Goal: Task Accomplishment & Management: Manage account settings

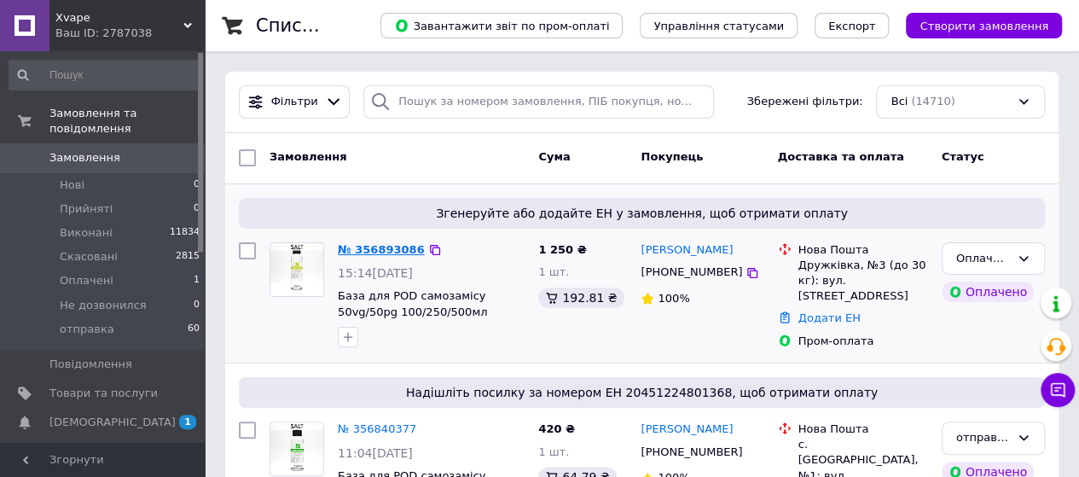
click at [362, 247] on link "№ 356893086" at bounding box center [381, 249] width 87 height 13
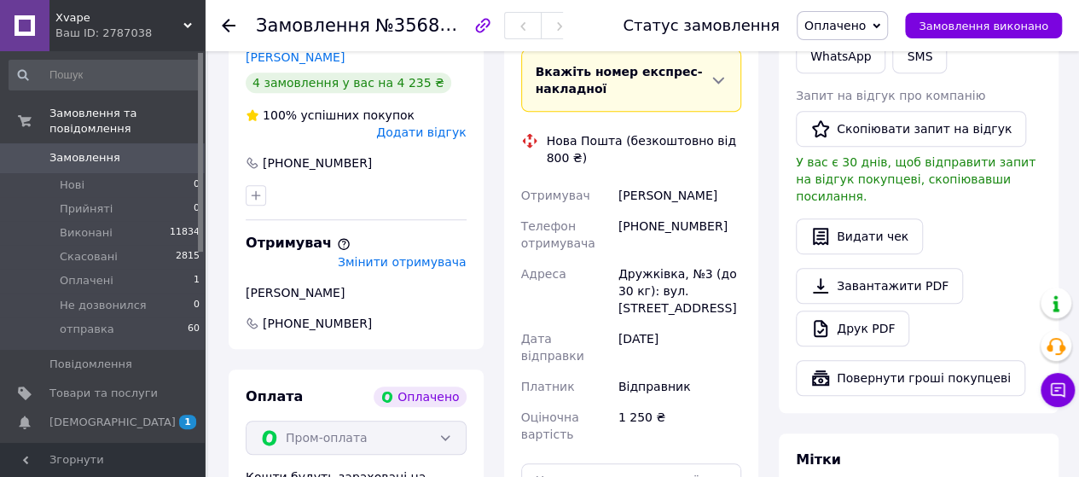
scroll to position [426, 0]
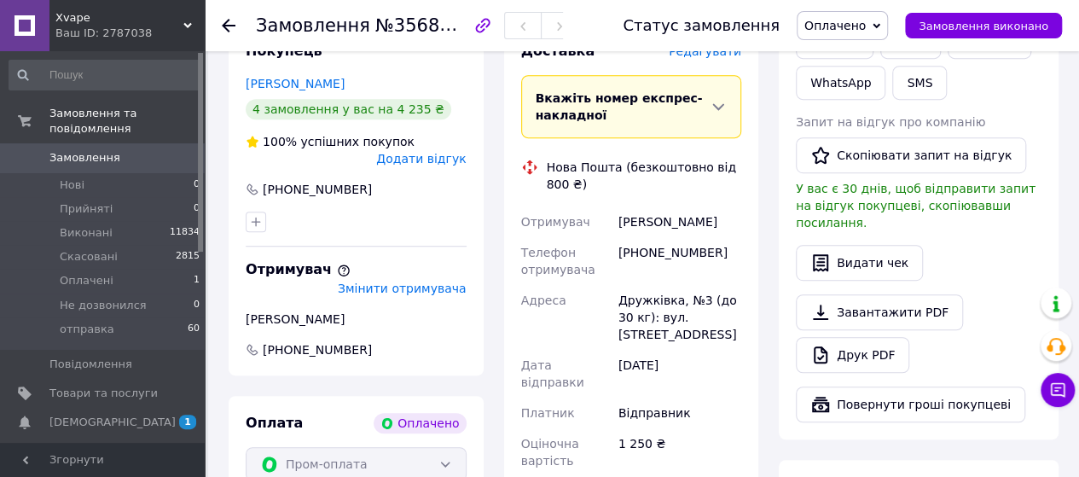
click at [617, 209] on div "[PERSON_NAME]" at bounding box center [680, 221] width 130 height 31
drag, startPoint x: 628, startPoint y: 209, endPoint x: 734, endPoint y: 211, distance: 105.8
click at [734, 211] on div "[PERSON_NAME]" at bounding box center [680, 221] width 130 height 31
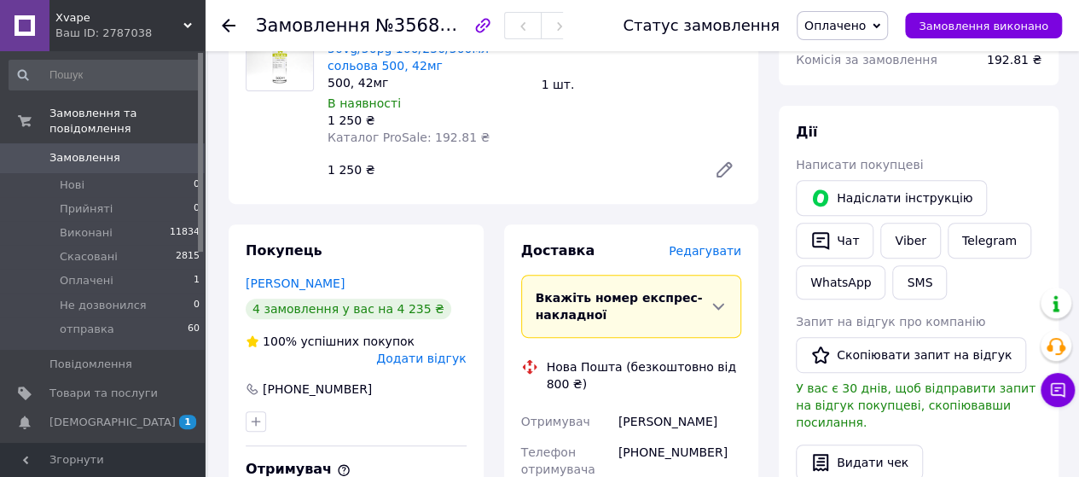
scroll to position [256, 0]
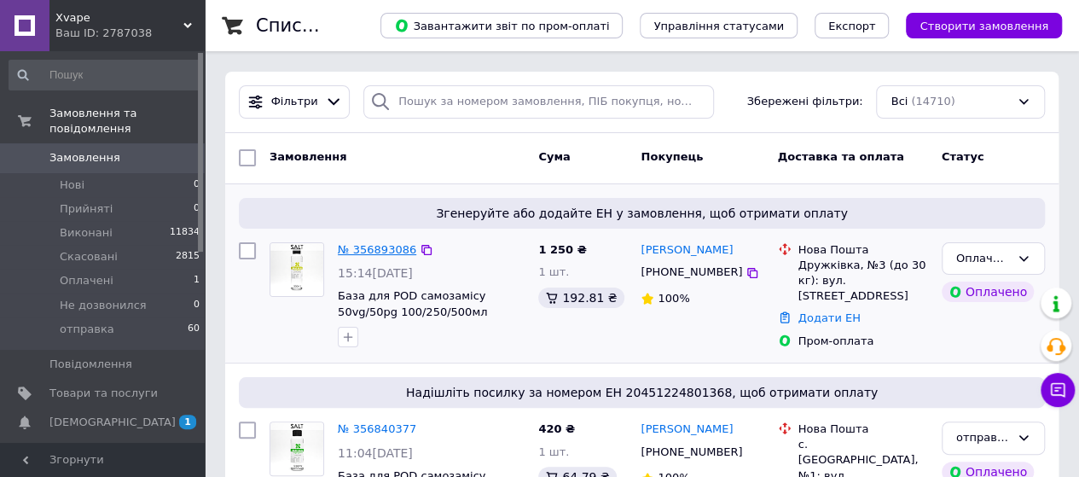
click at [362, 245] on link "№ 356893086" at bounding box center [377, 249] width 78 height 13
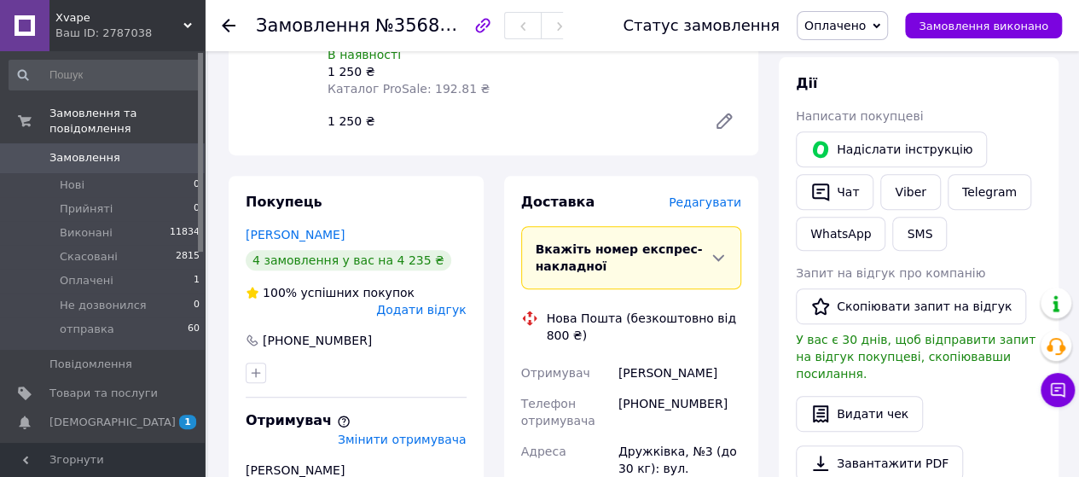
scroll to position [350, 0]
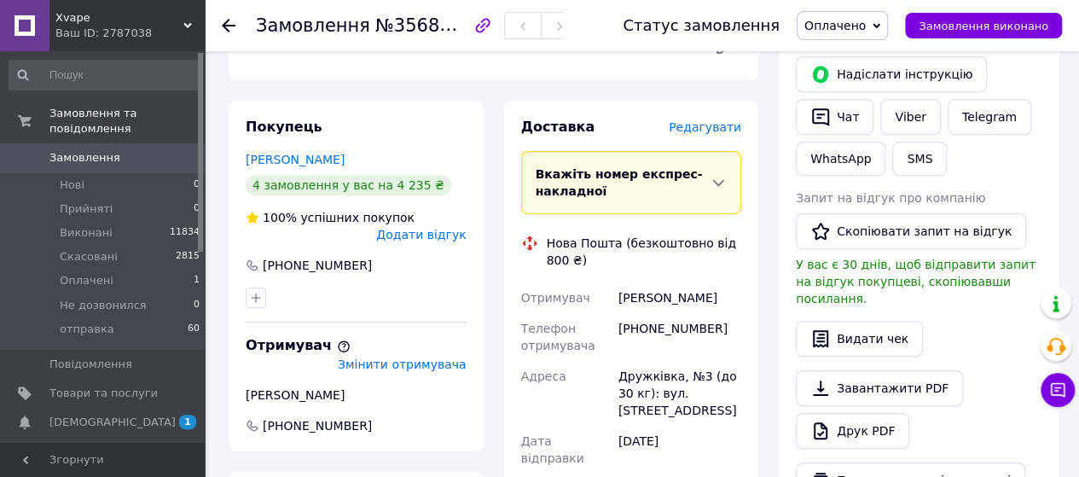
drag, startPoint x: 687, startPoint y: 274, endPoint x: 720, endPoint y: 275, distance: 33.3
click at [720, 282] on div "[PERSON_NAME]" at bounding box center [680, 297] width 130 height 31
click at [735, 313] on div "[PHONE_NUMBER]" at bounding box center [680, 337] width 130 height 48
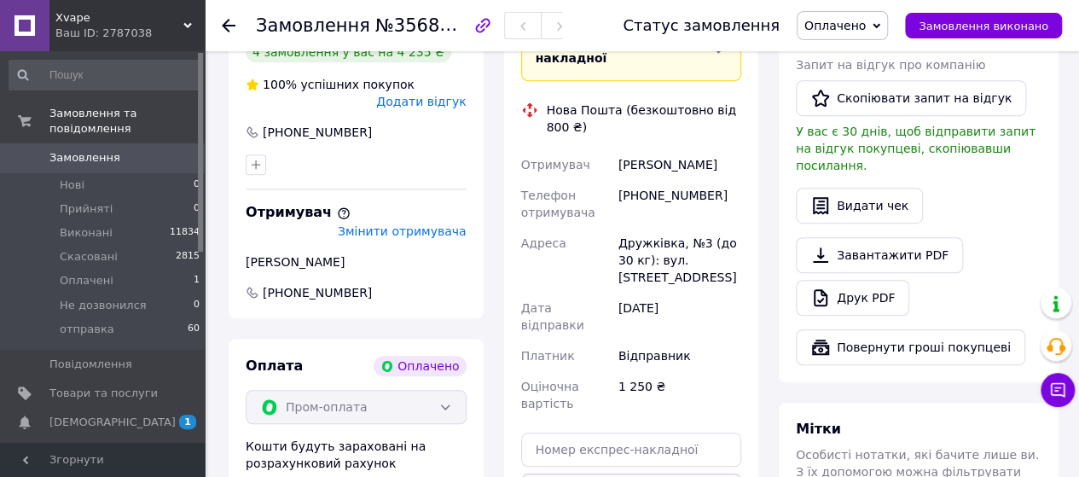
scroll to position [436, 0]
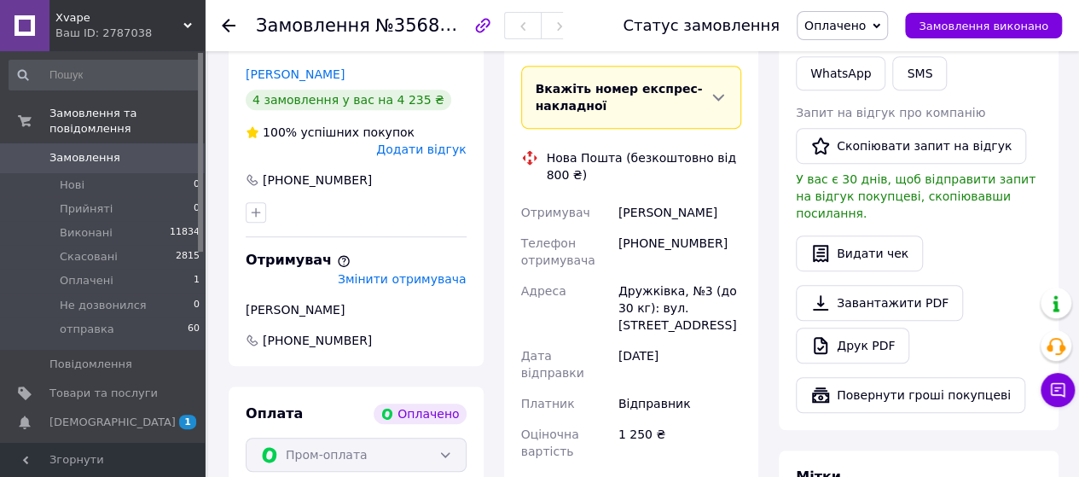
click at [639, 197] on div "[PERSON_NAME]" at bounding box center [680, 212] width 130 height 31
copy div "[PERSON_NAME]"
drag, startPoint x: 363, startPoint y: 28, endPoint x: 466, endPoint y: 30, distance: 102.3
click at [466, 30] on h1 "Замовлення №356893086" at bounding box center [376, 25] width 240 height 20
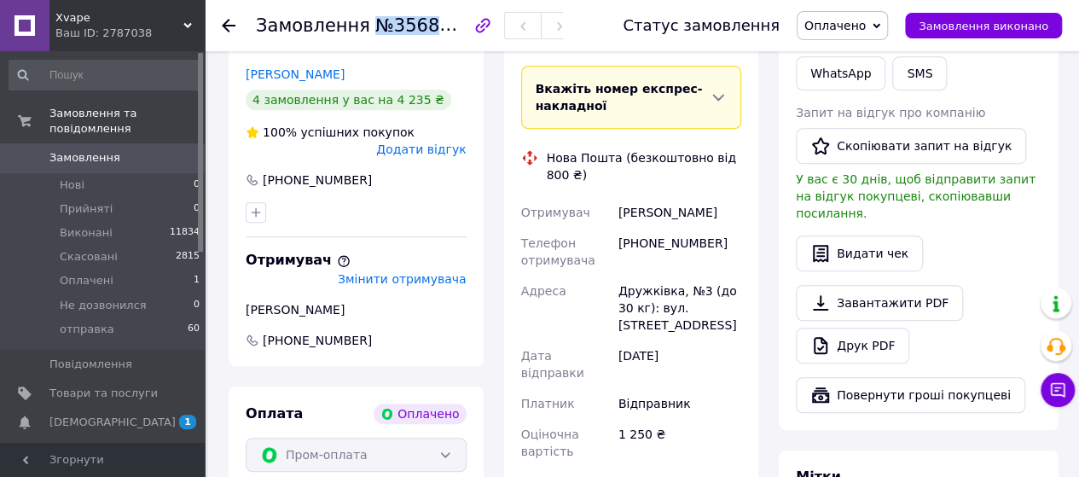
copy span "№356893086"
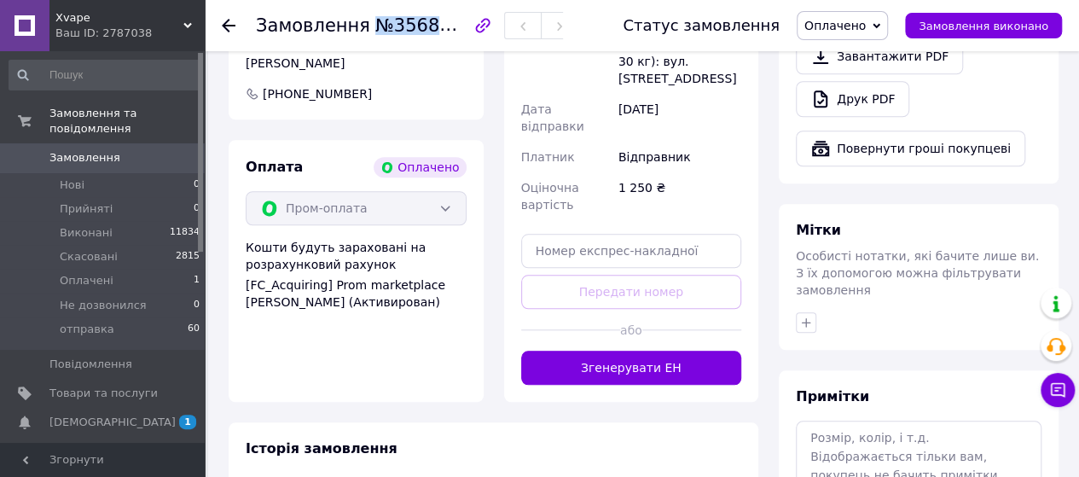
scroll to position [341, 0]
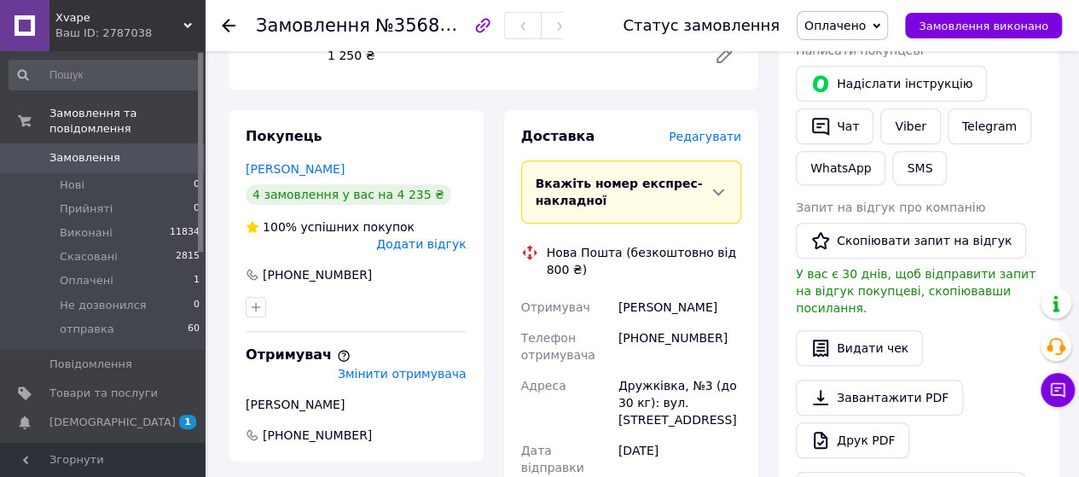
click at [672, 204] on div "Вкажіть номер експрес-накладної Обов'язково введіть номер експрес-накладної, як…" at bounding box center [631, 191] width 221 height 63
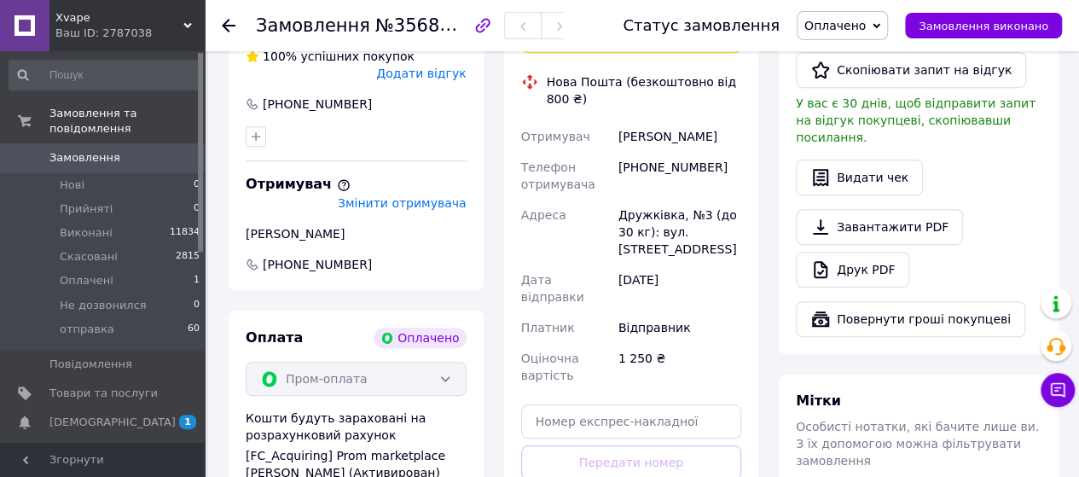
scroll to position [597, 0]
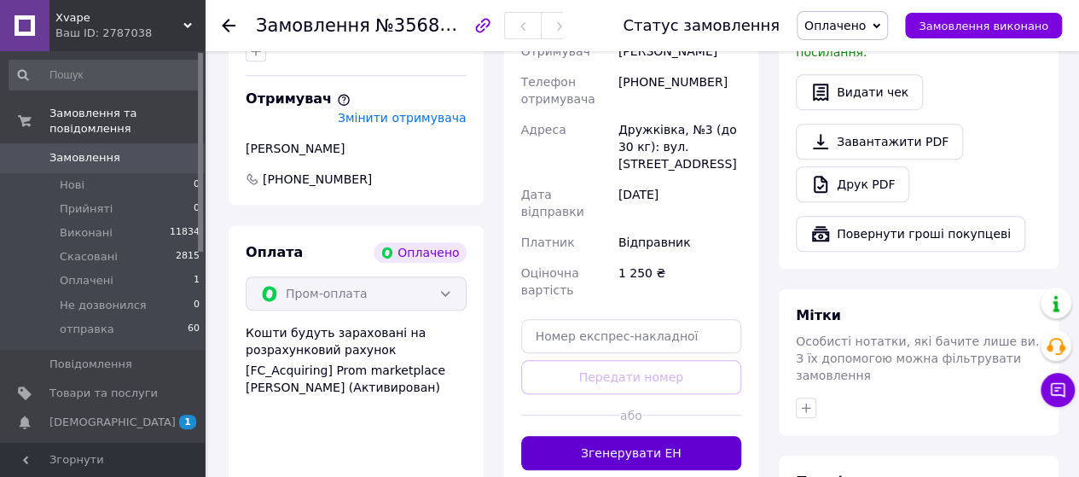
click at [691, 436] on button "Згенерувати ЕН" at bounding box center [631, 453] width 221 height 34
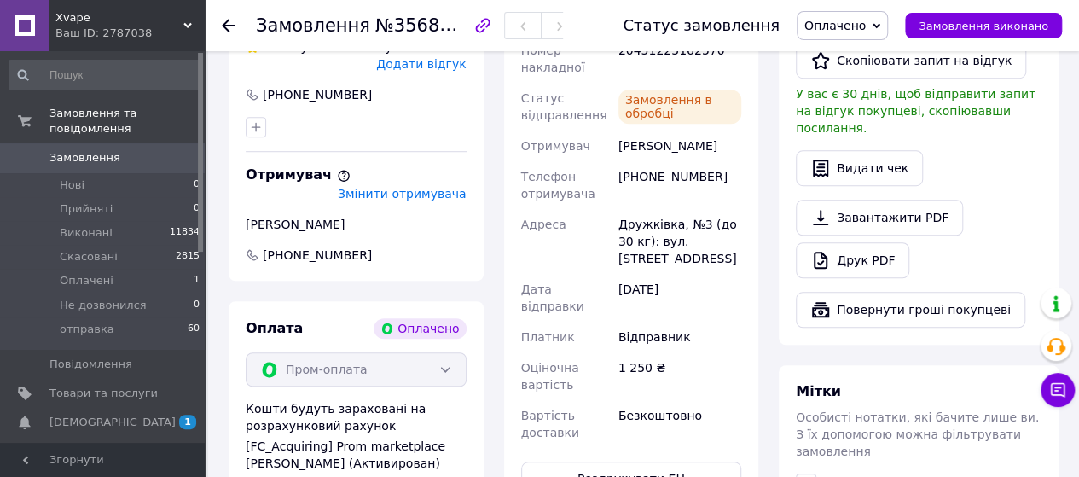
scroll to position [426, 0]
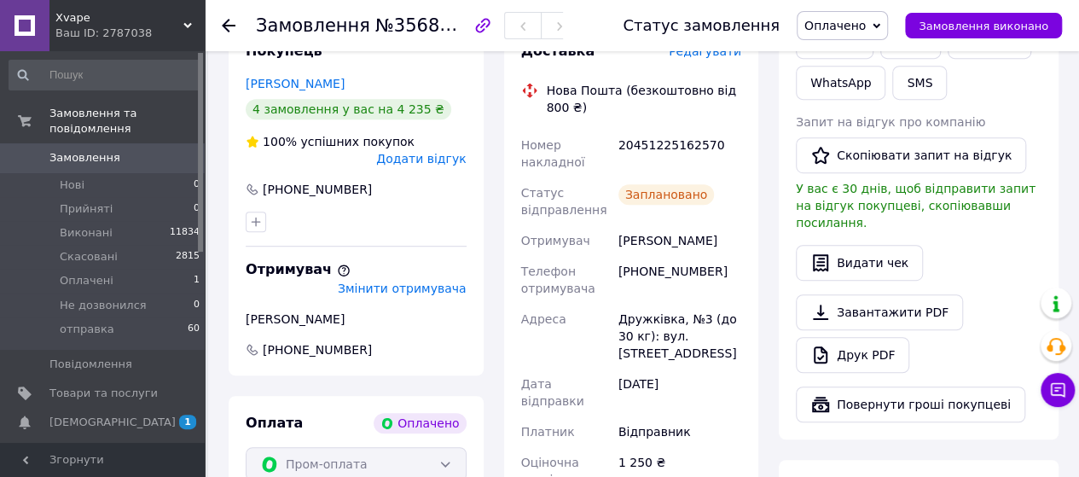
click at [674, 130] on div "20451225162570" at bounding box center [680, 154] width 130 height 48
copy div "20451225162570"
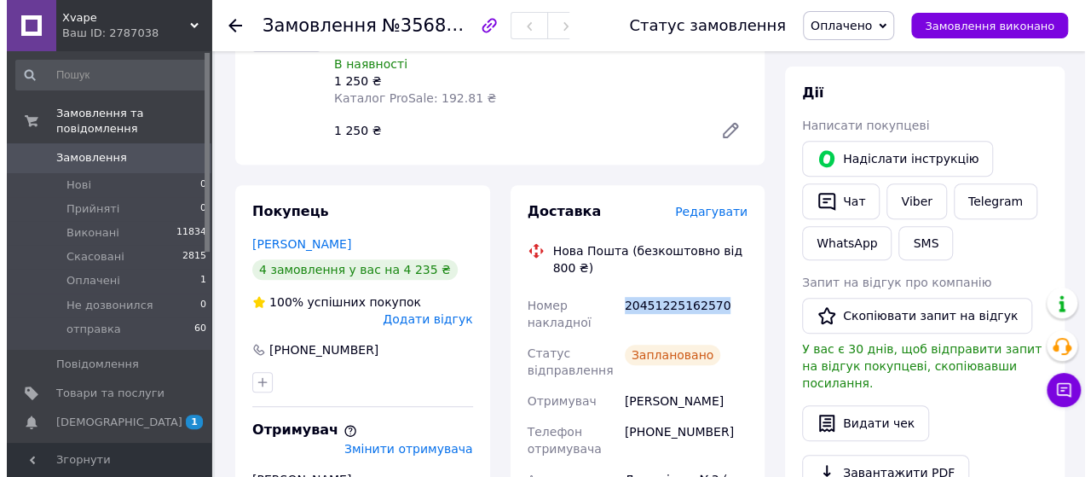
scroll to position [256, 0]
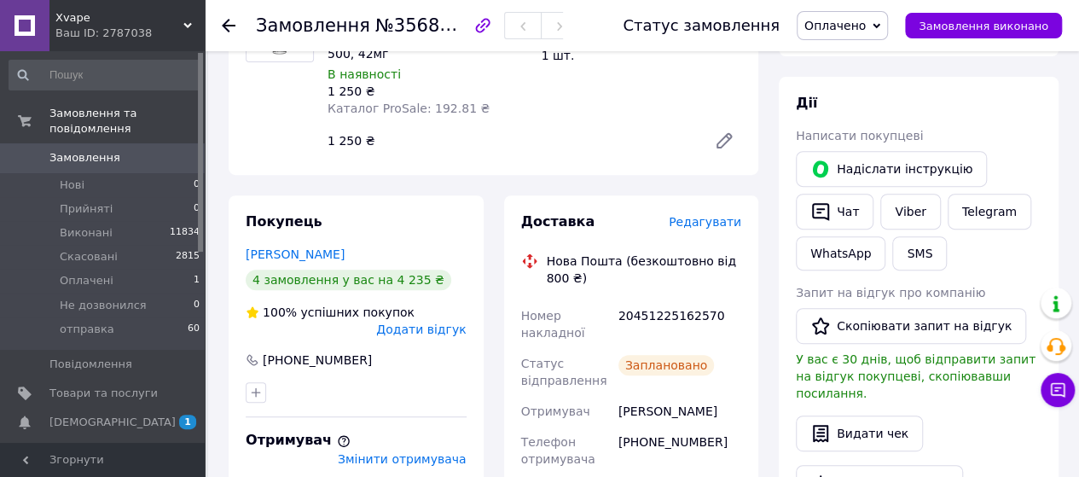
click at [727, 215] on span "Редагувати" at bounding box center [704, 222] width 72 height 14
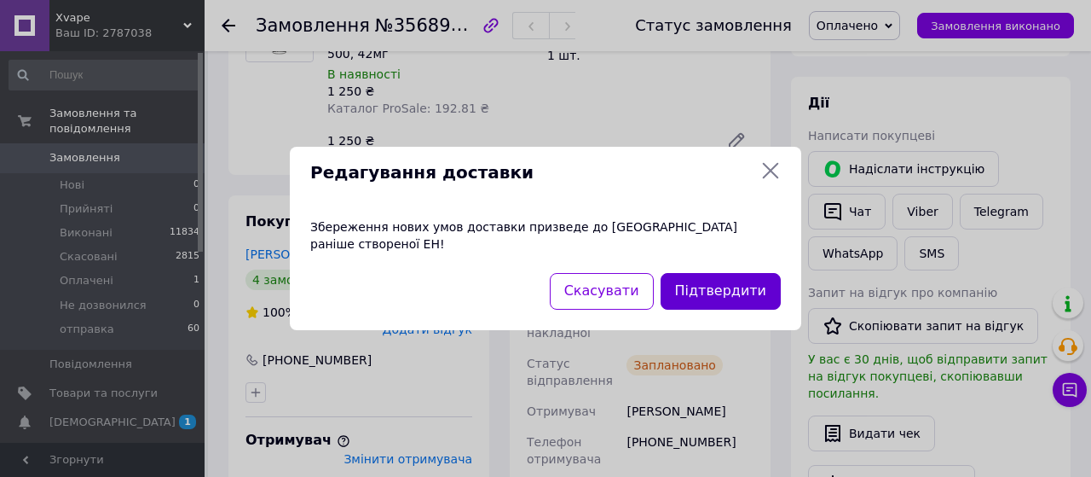
click at [701, 279] on button "Підтвердити" at bounding box center [721, 291] width 120 height 37
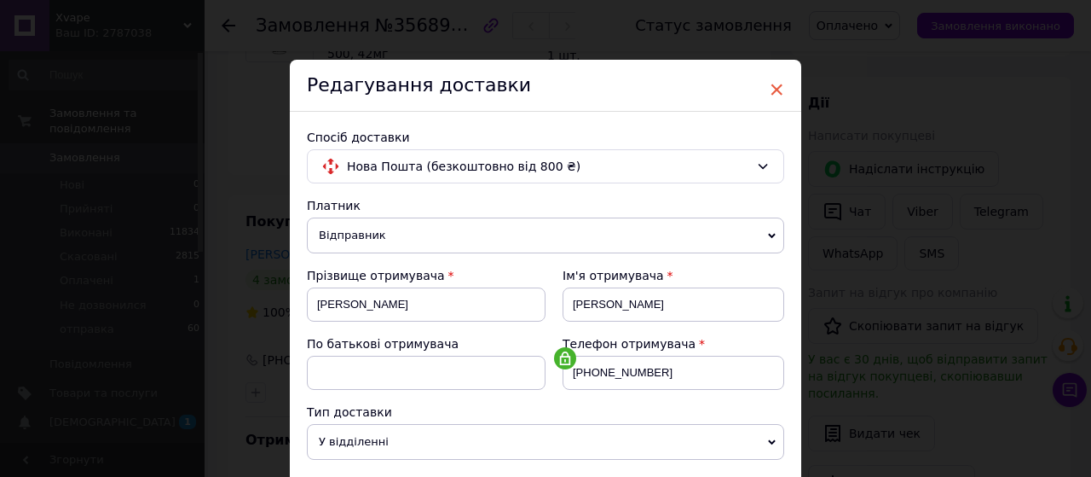
click at [769, 99] on span "×" at bounding box center [776, 89] width 15 height 29
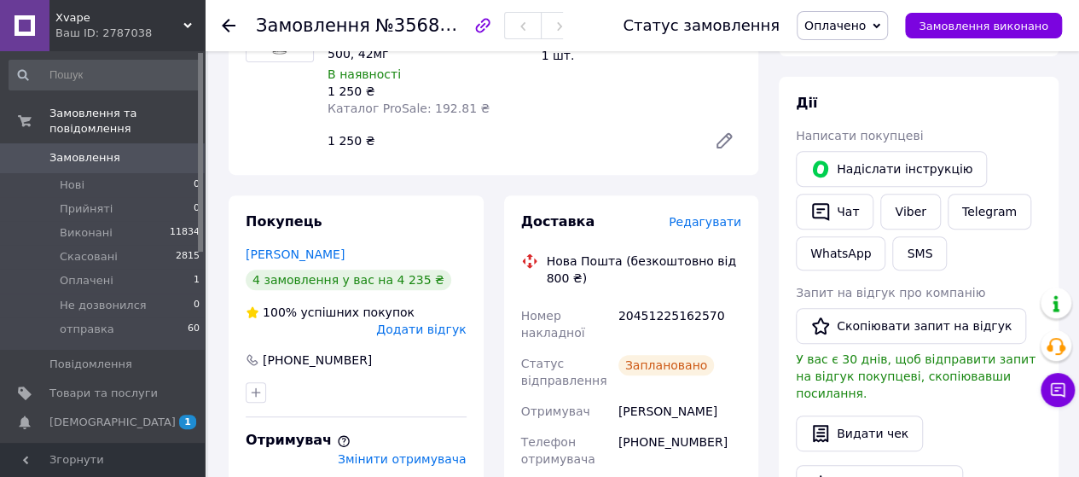
click at [722, 215] on span "Редагувати" at bounding box center [704, 222] width 72 height 14
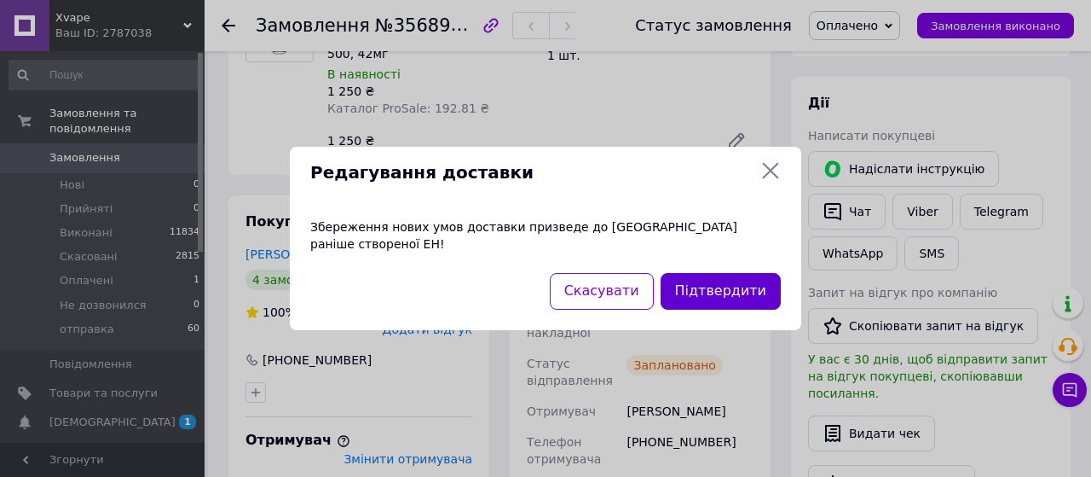
click at [723, 287] on button "Підтвердити" at bounding box center [721, 291] width 120 height 37
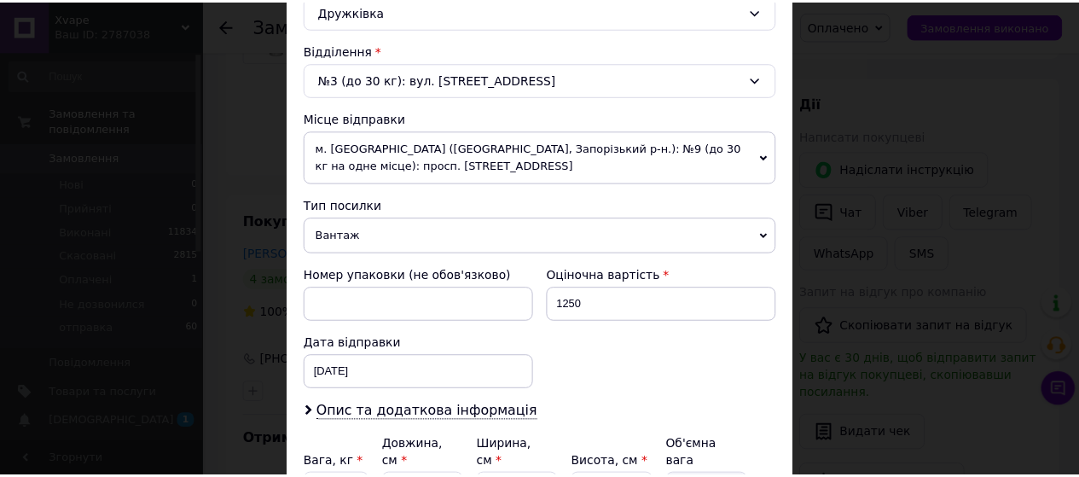
scroll to position [597, 0]
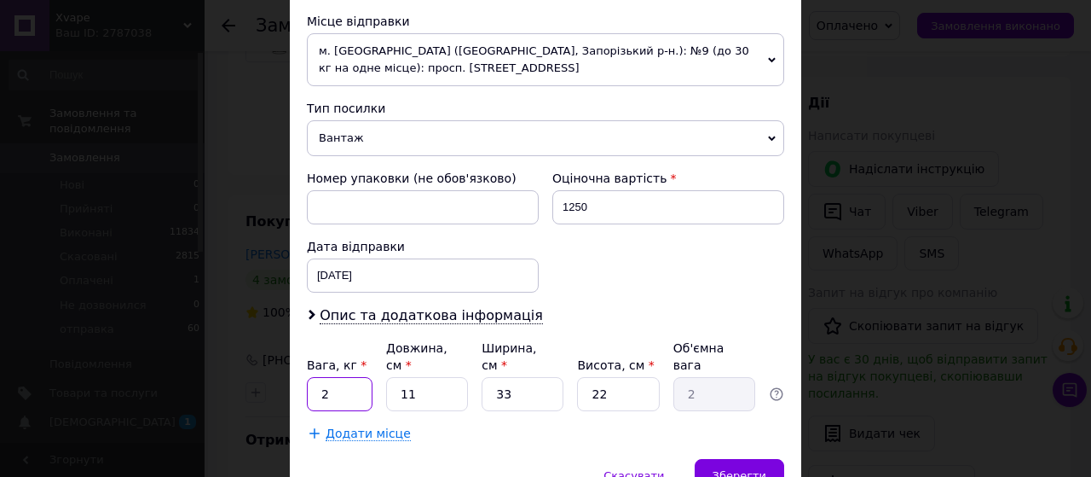
click at [333, 377] on input "2" at bounding box center [340, 394] width 66 height 34
type input "1"
click at [638, 278] on div "Номер упаковки (не обов'язково) Оціночна вартість 1250 Дата відправки [DATE] < …" at bounding box center [545, 231] width 491 height 136
click at [729, 469] on span "Зберегти" at bounding box center [740, 475] width 54 height 13
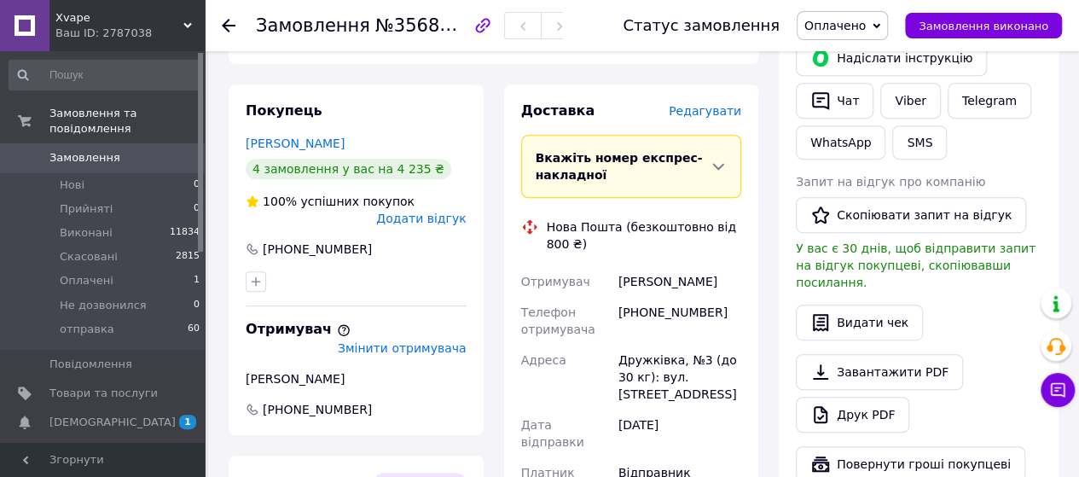
scroll to position [512, 0]
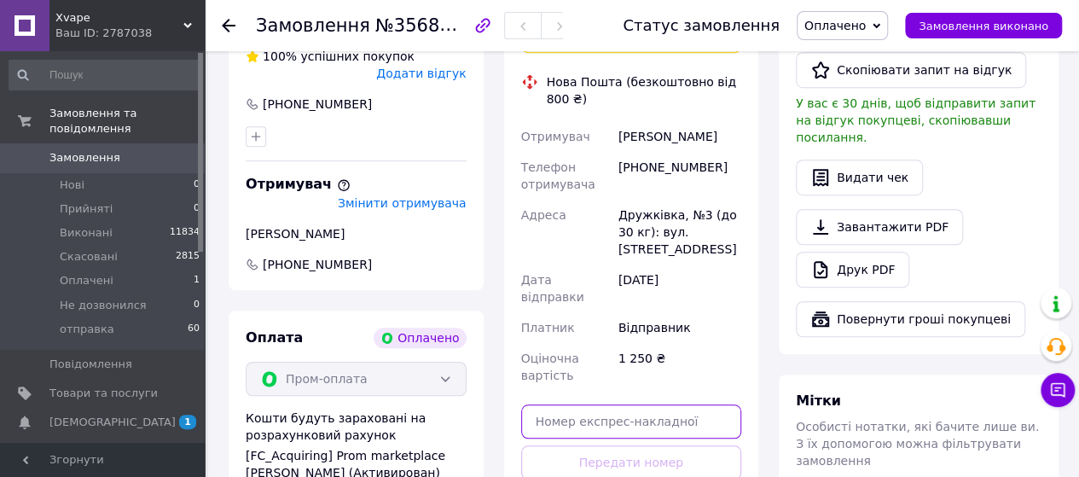
click at [636, 404] on input "text" at bounding box center [631, 421] width 221 height 34
paste input "20451225165509"
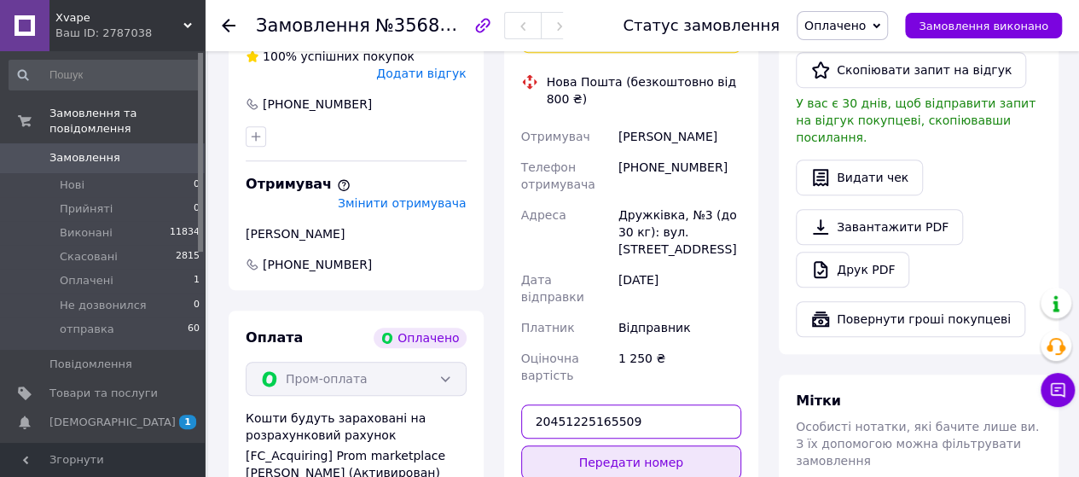
type input "20451225165509"
click at [639, 445] on button "Передати номер" at bounding box center [631, 462] width 221 height 34
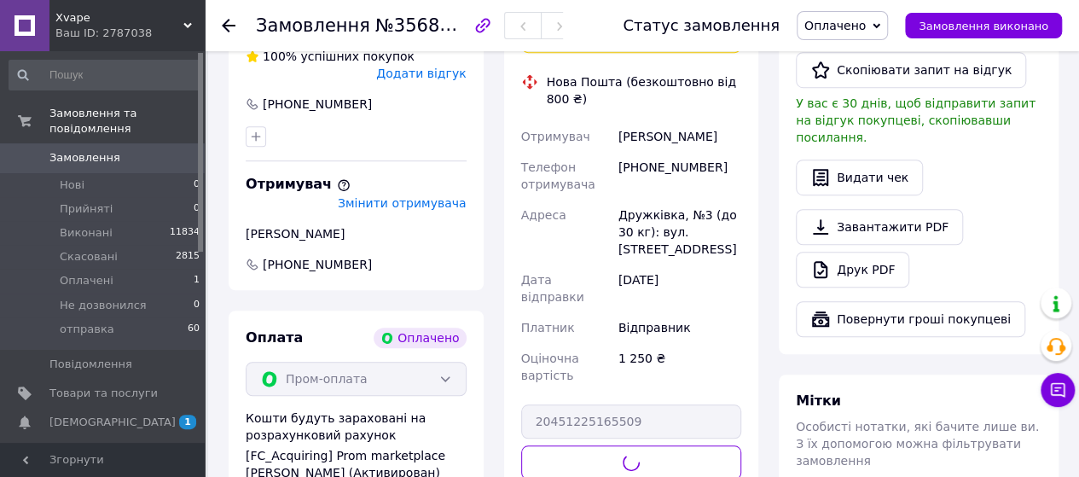
click at [853, 19] on span "Оплачено" at bounding box center [834, 26] width 61 height 14
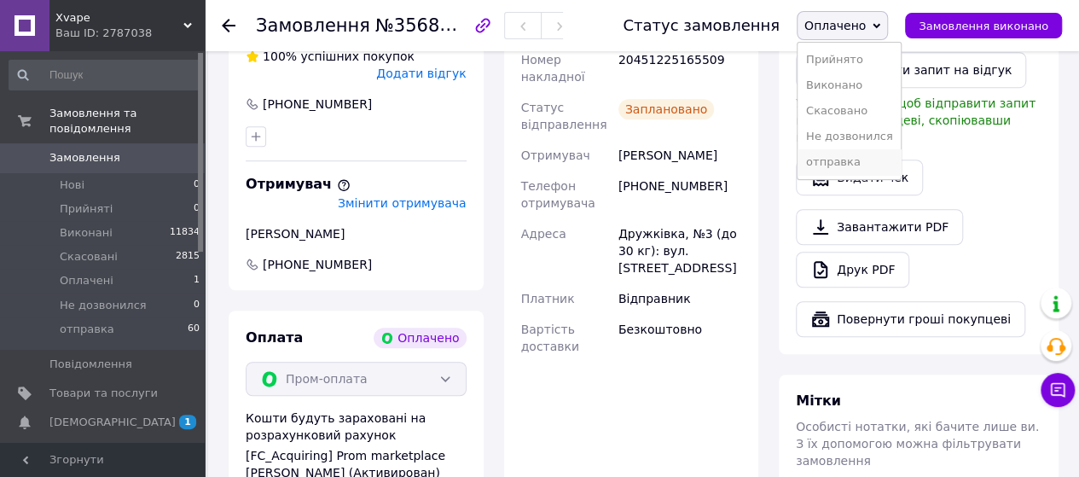
click at [853, 161] on li "отправка" at bounding box center [849, 162] width 104 height 26
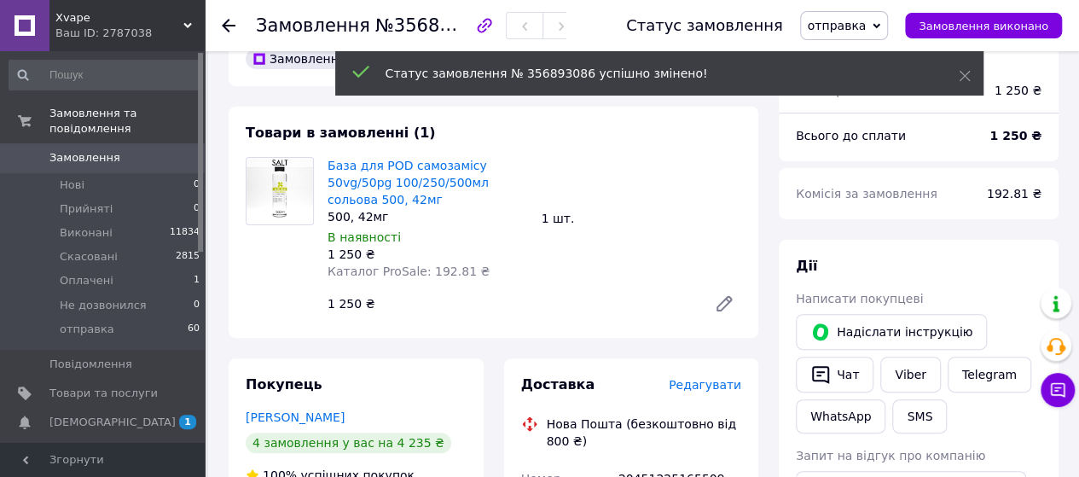
scroll to position [85, 0]
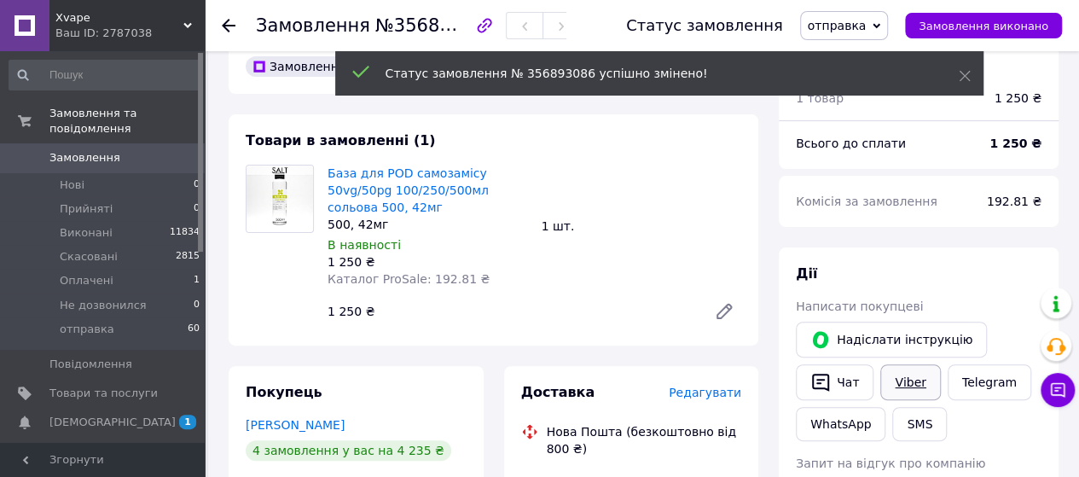
click at [901, 386] on link "Viber" at bounding box center [910, 382] width 60 height 36
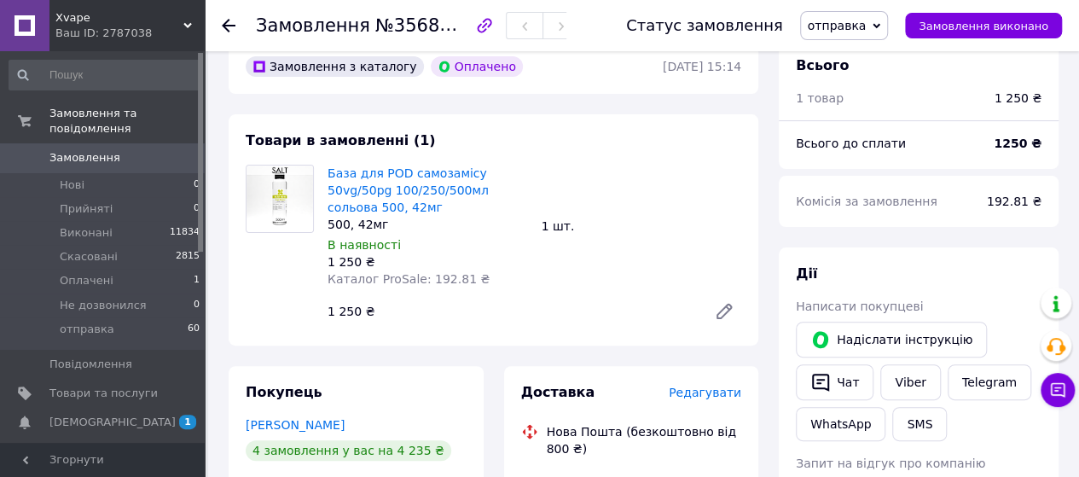
click at [647, 273] on div "База для POD самозамісу 50vg/50pg 100/250/500мл сольова 500, 42мг 500, 42мг В н…" at bounding box center [534, 246] width 427 height 171
click at [78, 150] on span "Замовлення" at bounding box center [84, 157] width 71 height 15
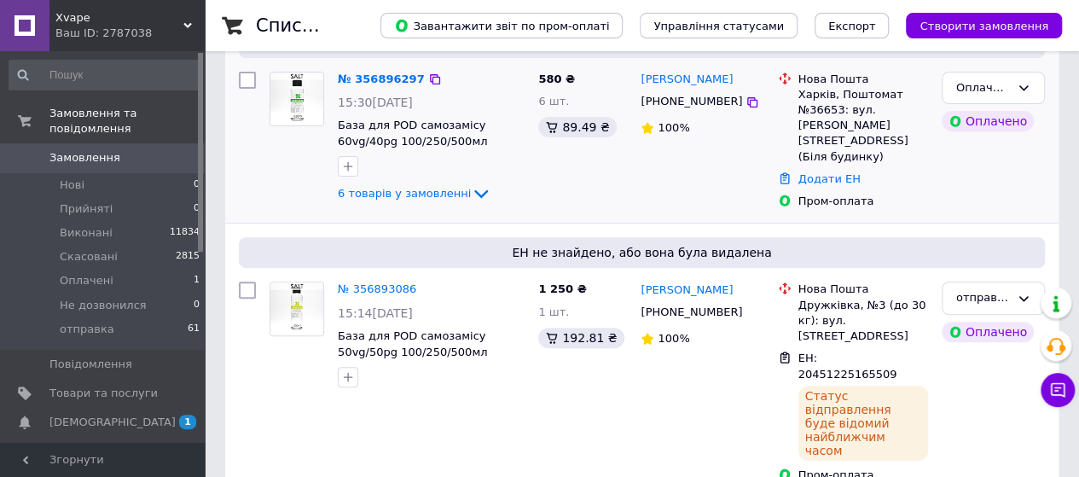
scroll to position [85, 0]
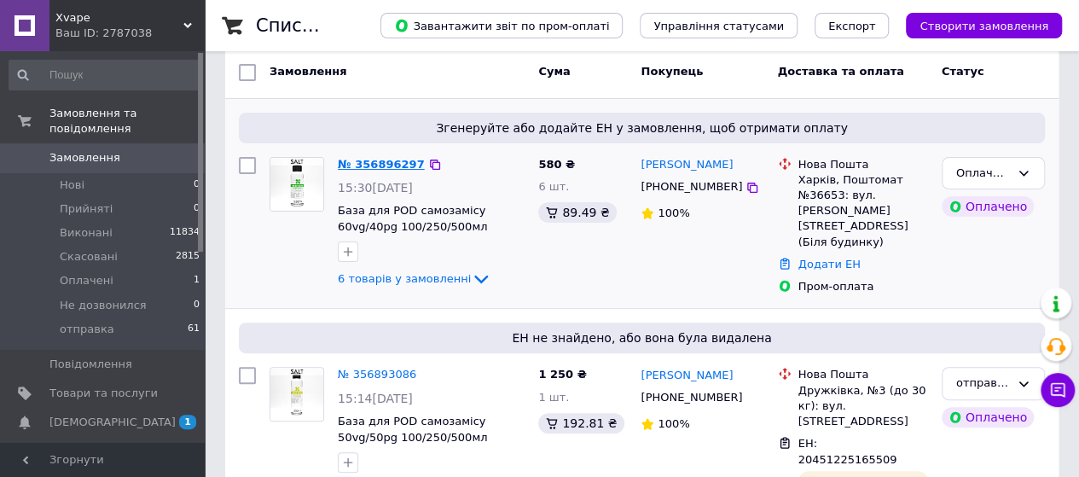
click at [384, 161] on link "№ 356896297" at bounding box center [381, 164] width 87 height 13
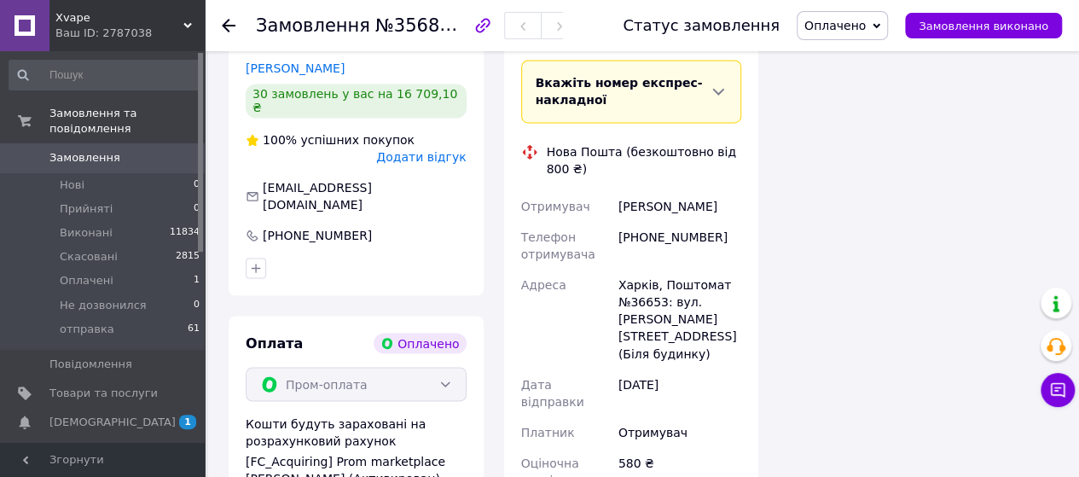
scroll to position [1194, 0]
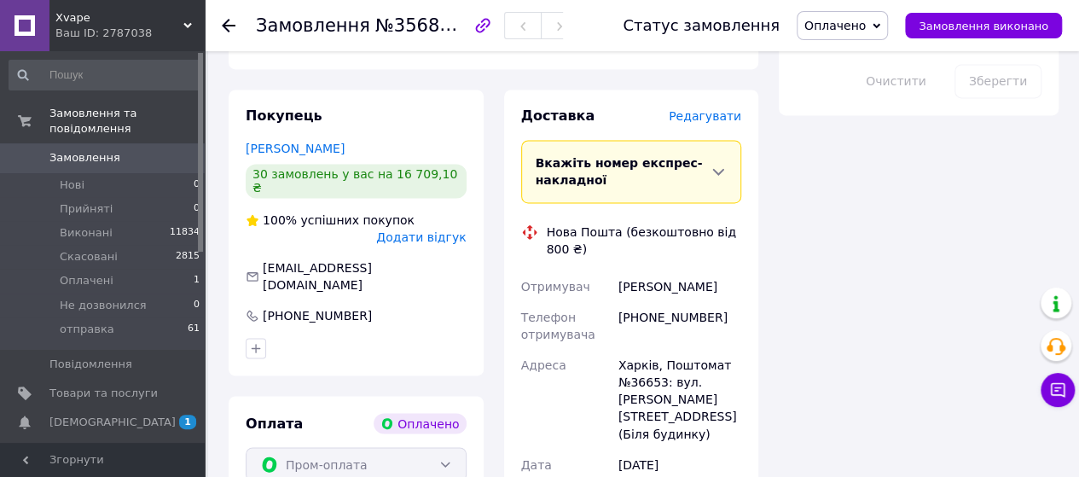
click at [626, 271] on div "[PERSON_NAME]" at bounding box center [680, 286] width 130 height 31
copy div "[PERSON_NAME]"
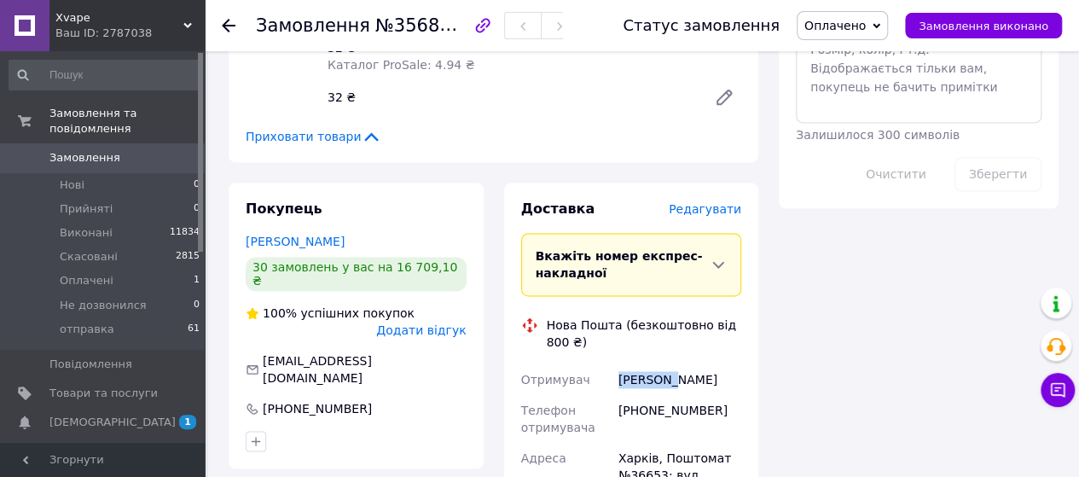
scroll to position [1023, 0]
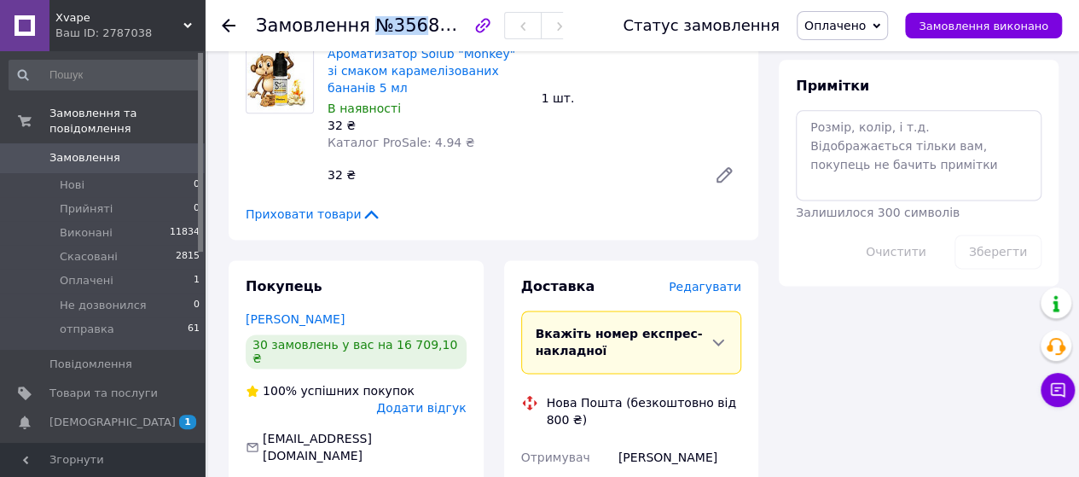
drag, startPoint x: 364, startPoint y: 23, endPoint x: 413, endPoint y: 29, distance: 49.0
click at [412, 29] on span "№356896297" at bounding box center [435, 24] width 121 height 21
click at [448, 26] on span "№356896297" at bounding box center [435, 24] width 121 height 21
drag, startPoint x: 365, startPoint y: 25, endPoint x: 466, endPoint y: 30, distance: 100.7
click at [466, 30] on span "№356896297" at bounding box center [435, 24] width 121 height 21
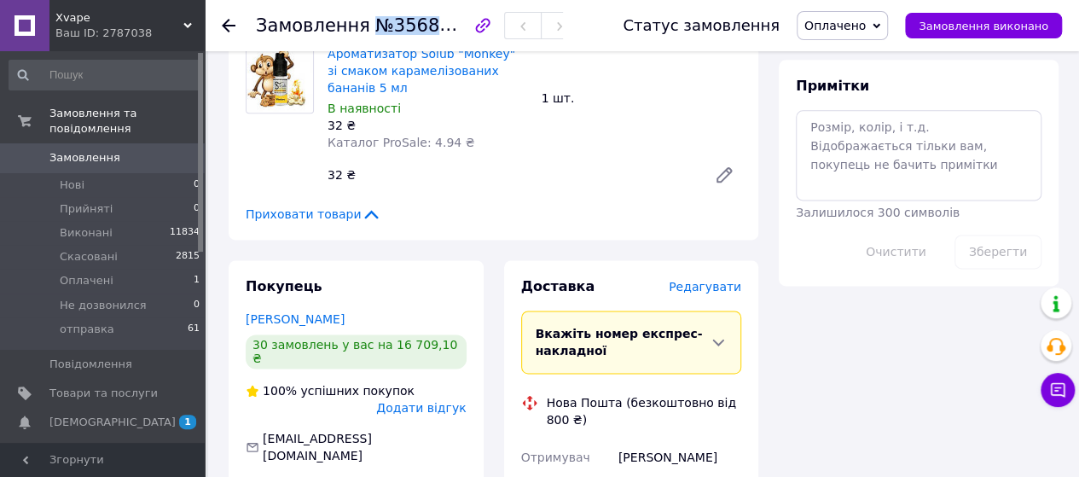
copy span "№356896297"
click at [677, 205] on div "Приховати товари" at bounding box center [493, 213] width 495 height 17
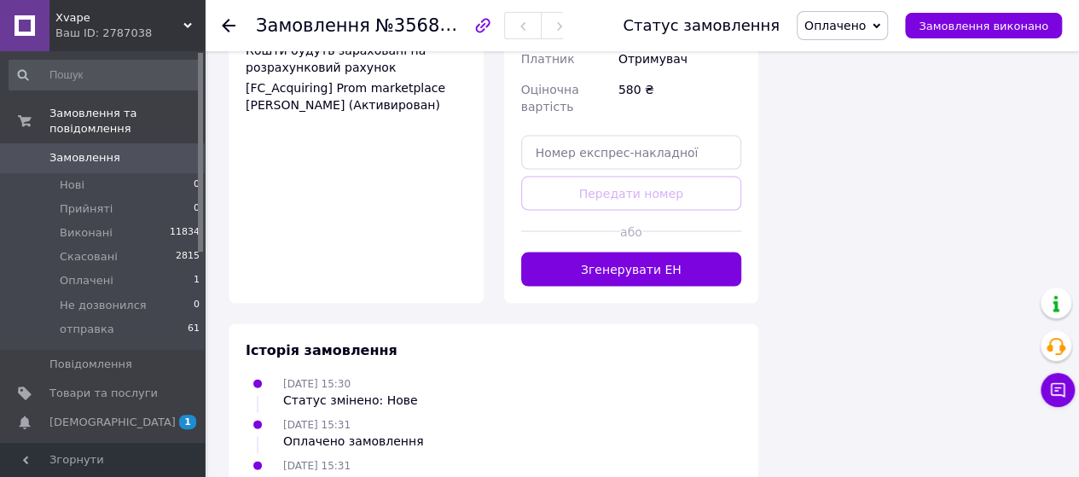
scroll to position [1476, 0]
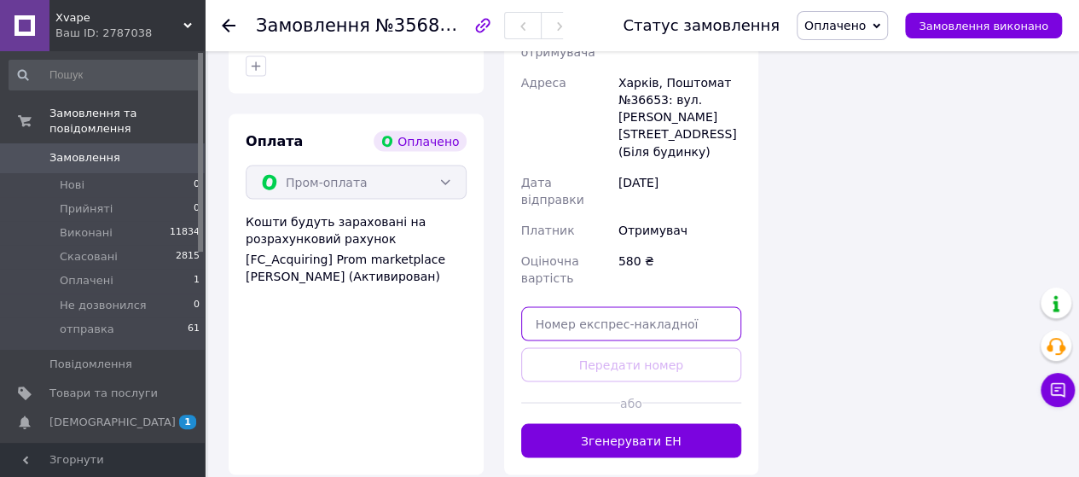
click at [636, 306] on input "text" at bounding box center [631, 323] width 221 height 34
paste input "20451225171319"
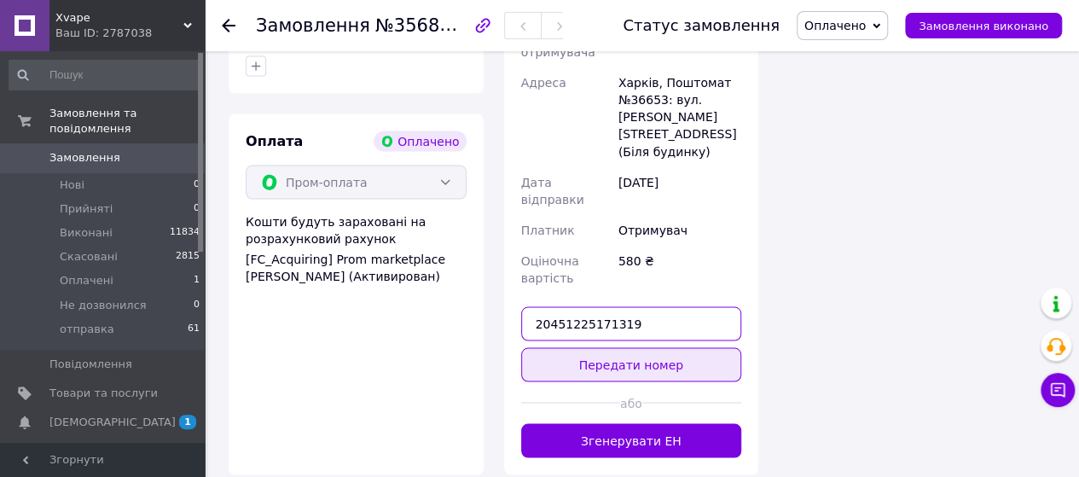
type input "20451225171319"
click at [633, 347] on button "Передати номер" at bounding box center [631, 364] width 221 height 34
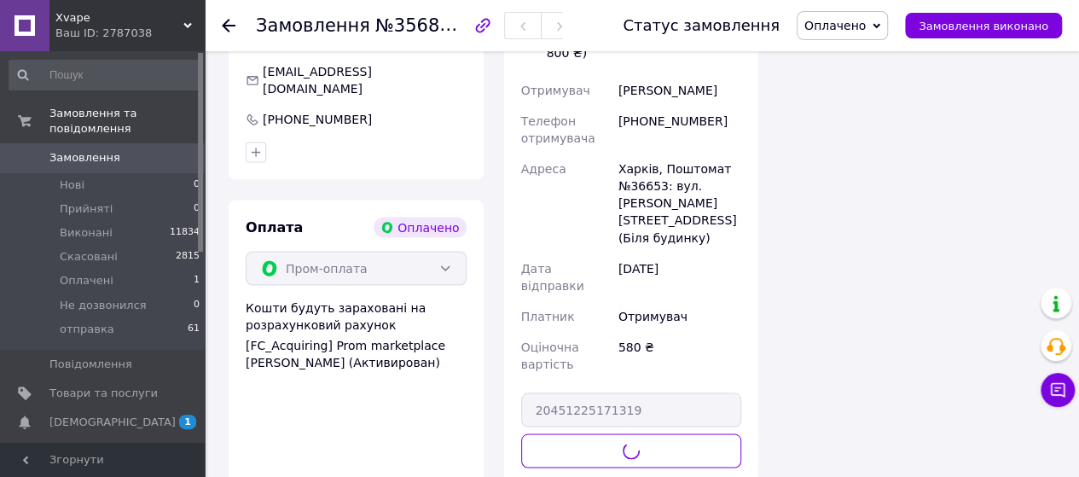
scroll to position [1305, 0]
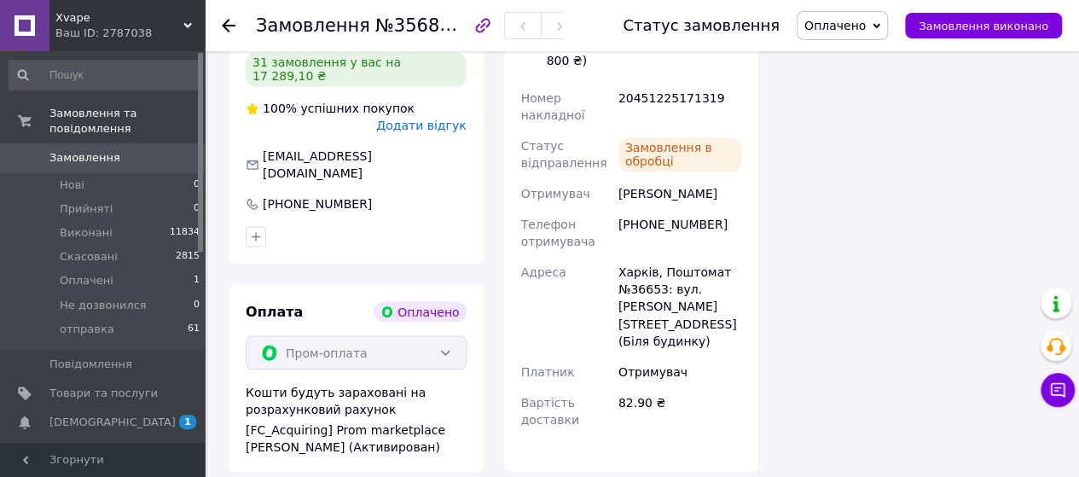
click at [859, 29] on span "Оплачено" at bounding box center [834, 26] width 61 height 14
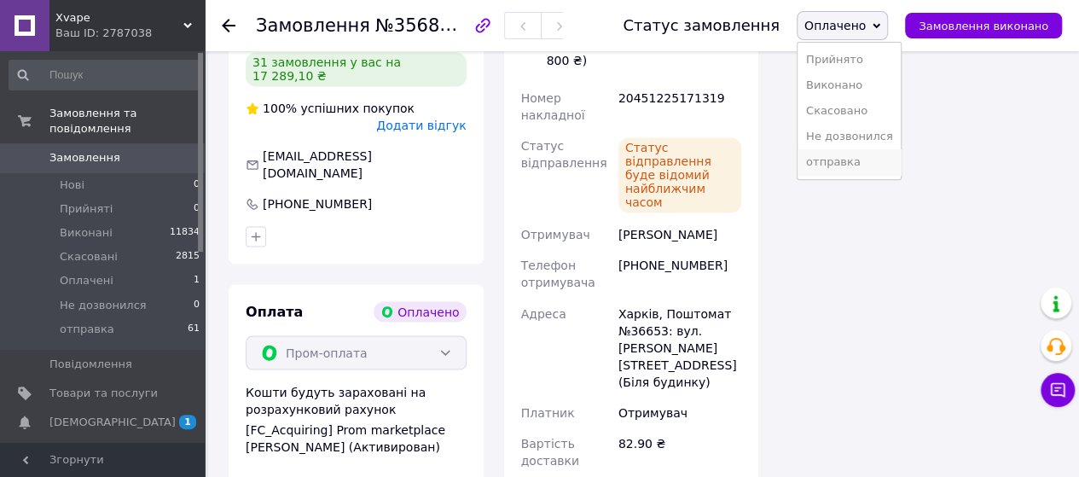
click at [845, 161] on li "отправка" at bounding box center [849, 162] width 104 height 26
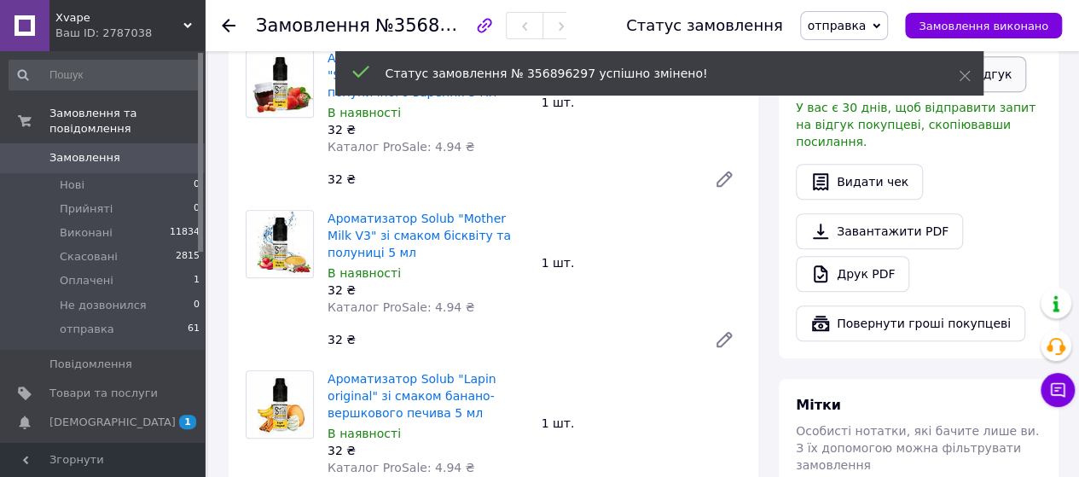
scroll to position [367, 0]
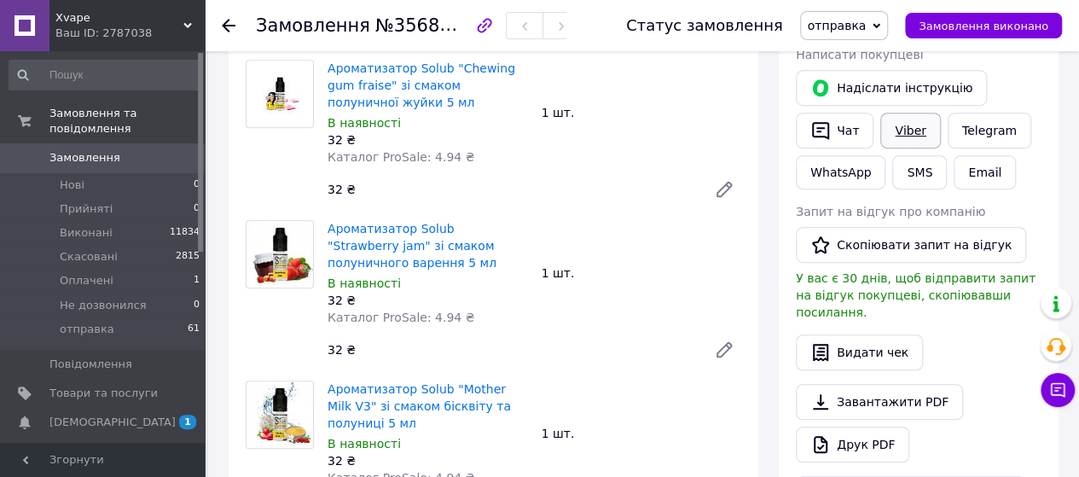
click at [914, 136] on link "Viber" at bounding box center [910, 131] width 60 height 36
click at [158, 150] on span "0" at bounding box center [181, 157] width 47 height 15
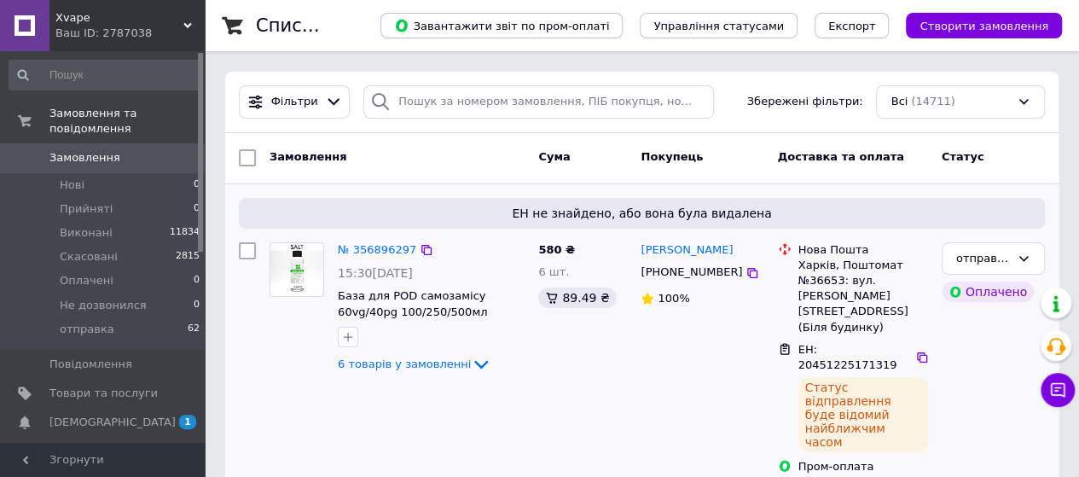
click at [838, 343] on span "ЕН: 20451225171319" at bounding box center [847, 357] width 99 height 29
copy span "20451225171319"
